Goal: Task Accomplishment & Management: Complete application form

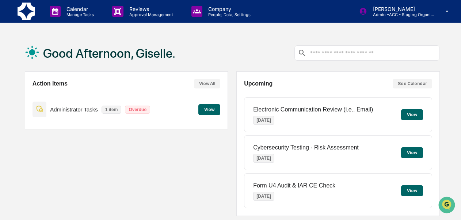
click at [207, 110] on button "View" at bounding box center [209, 109] width 22 height 11
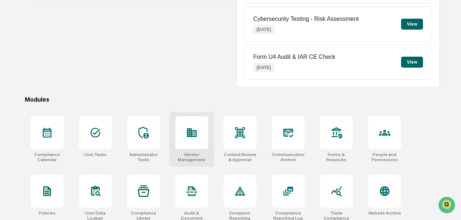
click at [190, 160] on div "Vendor Management" at bounding box center [191, 157] width 33 height 10
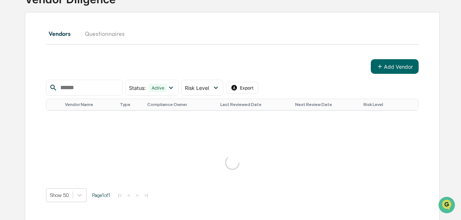
scroll to position [74, 0]
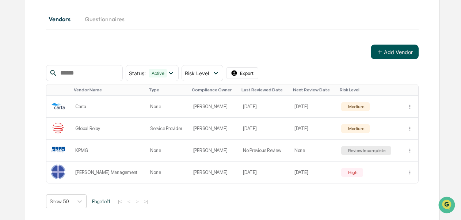
click at [379, 55] on button "Add Vendor" at bounding box center [395, 52] width 48 height 15
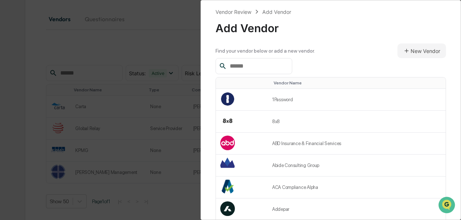
click at [285, 63] on input "text" at bounding box center [258, 66] width 62 height 10
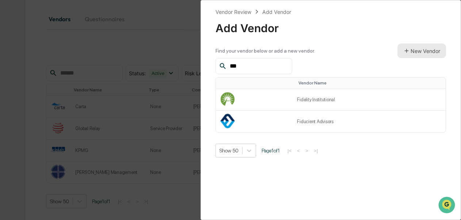
type input "***"
click at [404, 50] on icon at bounding box center [406, 51] width 7 height 7
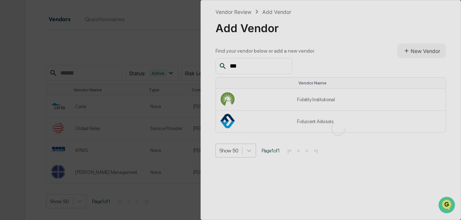
click at [317, 102] on div at bounding box center [338, 128] width 274 height 257
click at [234, 100] on div at bounding box center [338, 128] width 274 height 257
click at [104, 40] on div "Vendor Review Add Vendor Add Vendor Find your vendor below or add a new vendor.…" at bounding box center [230, 110] width 461 height 220
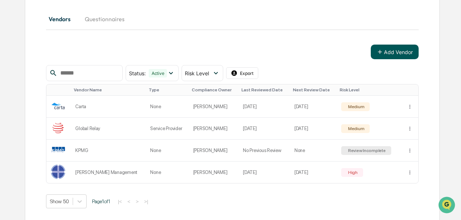
click at [380, 56] on button "Add Vendor" at bounding box center [395, 52] width 48 height 15
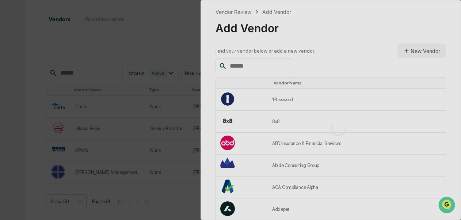
click at [265, 69] on div at bounding box center [338, 128] width 274 height 257
drag, startPoint x: 240, startPoint y: 69, endPoint x: 235, endPoint y: 64, distance: 7.0
click at [235, 64] on div at bounding box center [338, 128] width 274 height 257
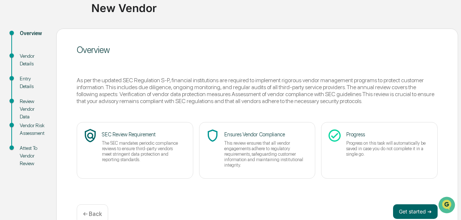
scroll to position [75, 0]
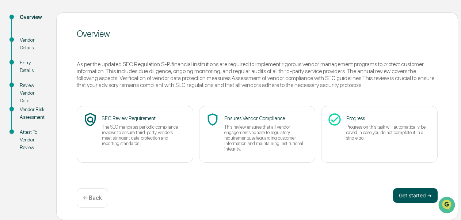
click at [414, 197] on button "Get started ➔" at bounding box center [415, 195] width 45 height 15
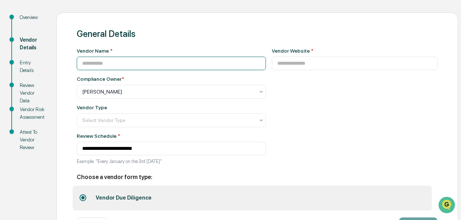
click at [121, 64] on input at bounding box center [171, 64] width 189 height 14
drag, startPoint x: 121, startPoint y: 64, endPoint x: 124, endPoint y: 61, distance: 4.7
click at [124, 61] on input at bounding box center [171, 64] width 189 height 14
paste input "**********"
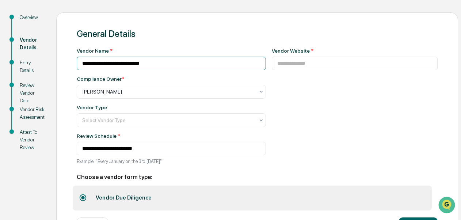
type input "**********"
